Goal: Entertainment & Leisure: Consume media (video, audio)

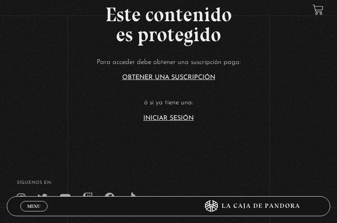
scroll to position [162, 0]
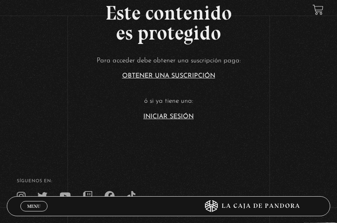
click at [184, 117] on link "Iniciar Sesión" at bounding box center [169, 117] width 50 height 6
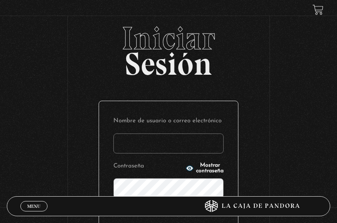
click at [171, 148] on input "Nombre de usuario o correo electrónico" at bounding box center [169, 144] width 110 height 20
type input "[PERSON_NAME].fonseca"
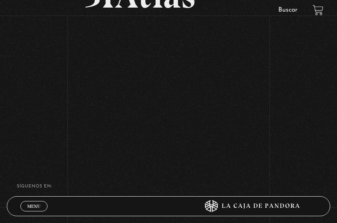
scroll to position [88, 0]
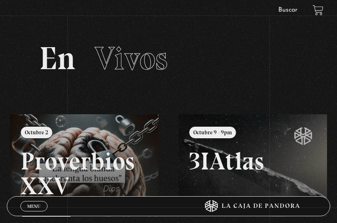
click at [99, 140] on link at bounding box center [178, 225] width 337 height 223
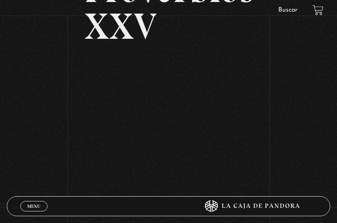
scroll to position [97, 0]
